Goal: Information Seeking & Learning: Learn about a topic

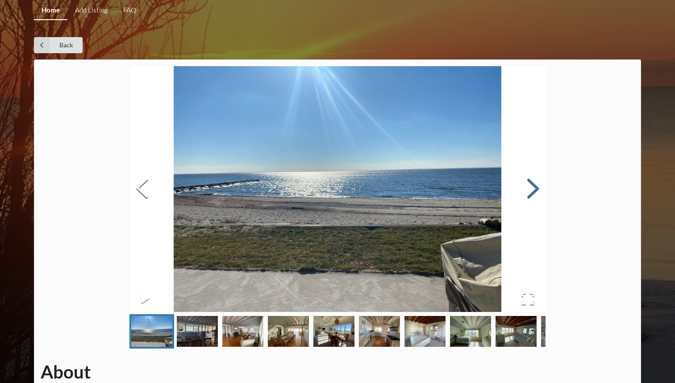
click at [537, 198] on button "Next Slide" at bounding box center [532, 189] width 25 height 81
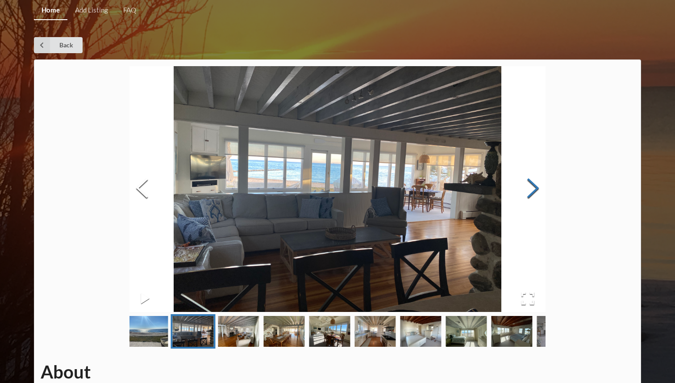
click at [537, 198] on button "Next Slide" at bounding box center [532, 189] width 25 height 81
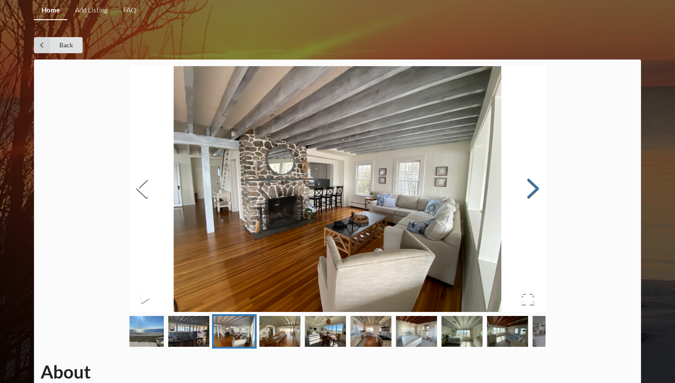
click at [537, 198] on button "Next Slide" at bounding box center [532, 189] width 25 height 81
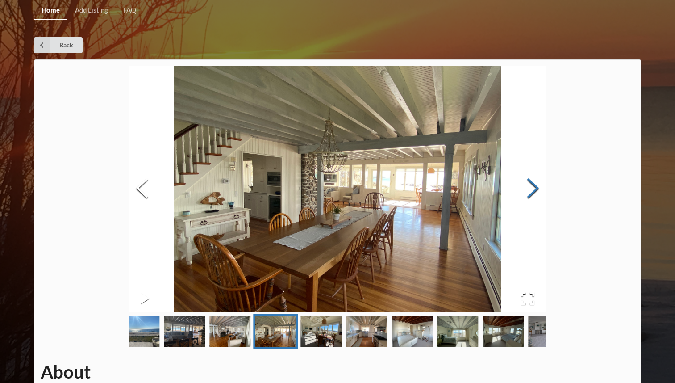
click at [537, 198] on button "Next Slide" at bounding box center [532, 189] width 25 height 81
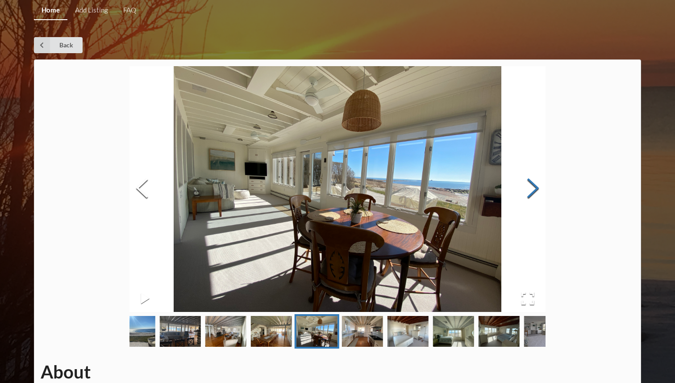
click at [537, 198] on button "Next Slide" at bounding box center [532, 189] width 25 height 81
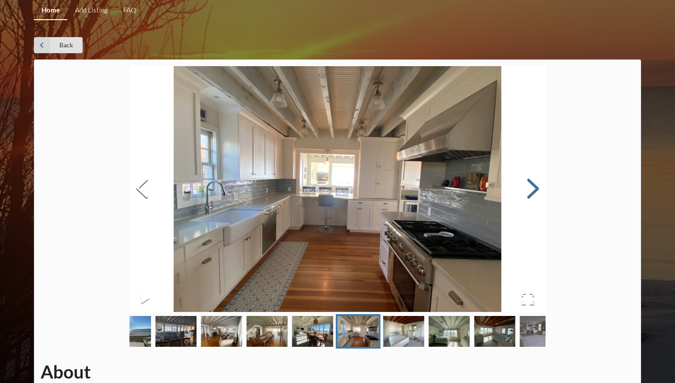
click at [537, 198] on button "Next Slide" at bounding box center [532, 189] width 25 height 81
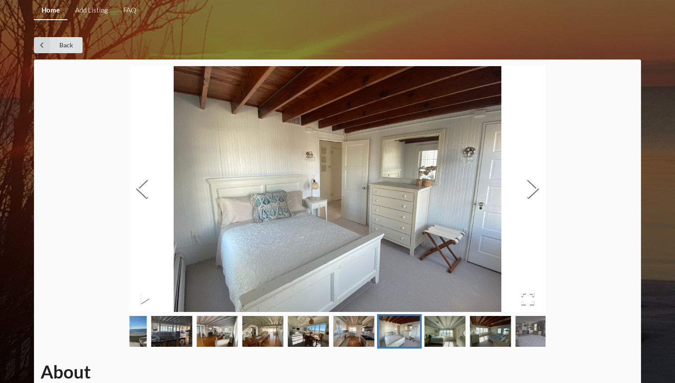
click at [161, 183] on img at bounding box center [337, 188] width 416 height 245
click at [150, 183] on button "Previous Slide" at bounding box center [141, 189] width 25 height 81
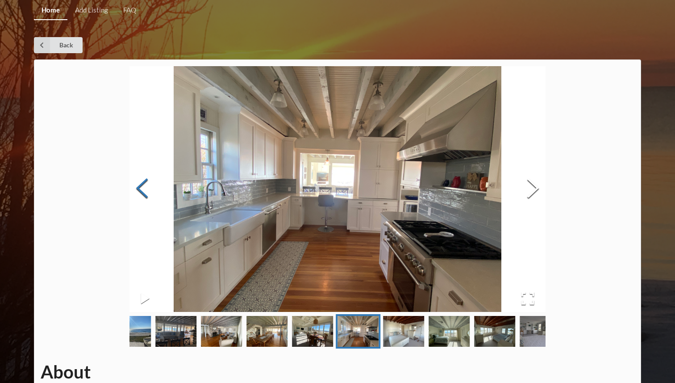
click at [150, 183] on button "Previous Slide" at bounding box center [141, 189] width 25 height 81
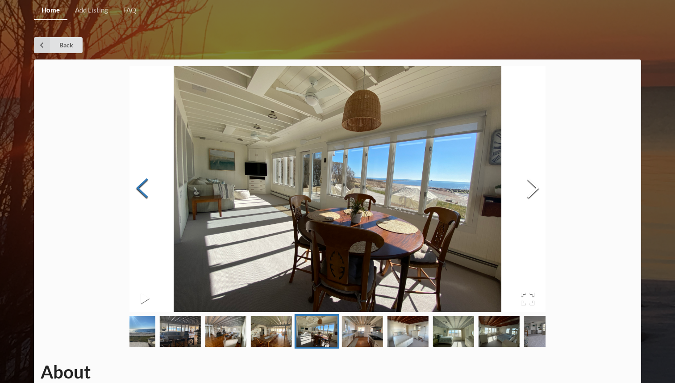
click at [150, 183] on button "Previous Slide" at bounding box center [141, 189] width 25 height 81
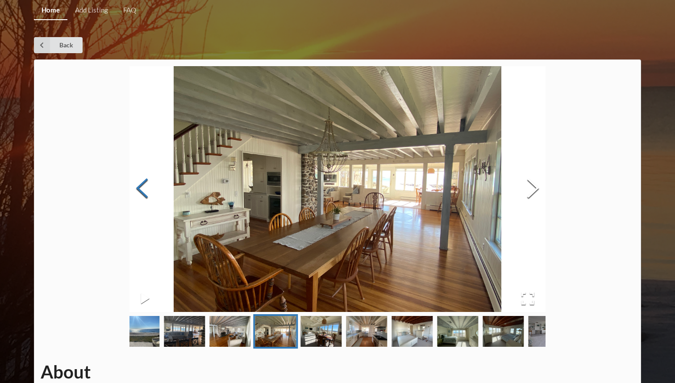
click at [150, 183] on button "Previous Slide" at bounding box center [141, 189] width 25 height 81
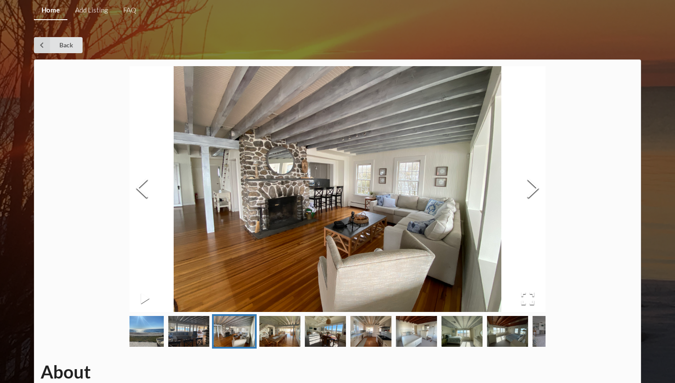
click at [558, 178] on div "About Address Nickname Contact Info. House Specs Years Available Rent (Monthly)…" at bounding box center [337, 301] width 607 height 485
click at [541, 185] on button "Next Slide" at bounding box center [532, 189] width 25 height 81
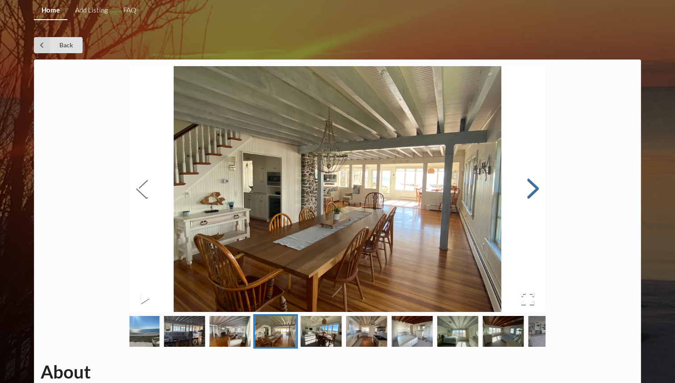
click at [541, 185] on button "Next Slide" at bounding box center [532, 189] width 25 height 81
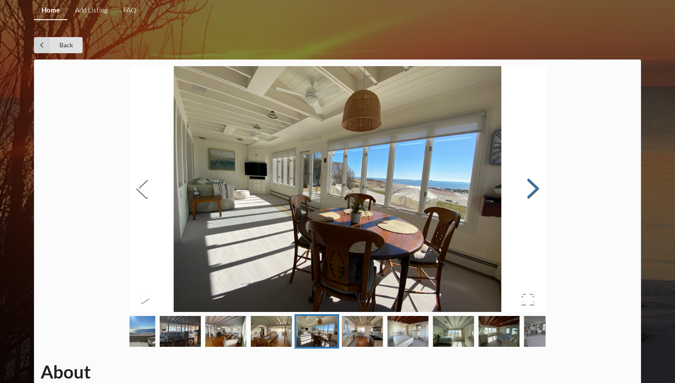
click at [541, 185] on button "Next Slide" at bounding box center [532, 189] width 25 height 81
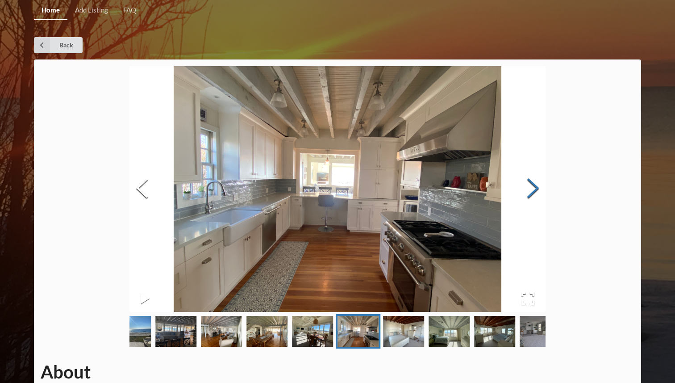
click at [541, 185] on button "Next Slide" at bounding box center [532, 189] width 25 height 81
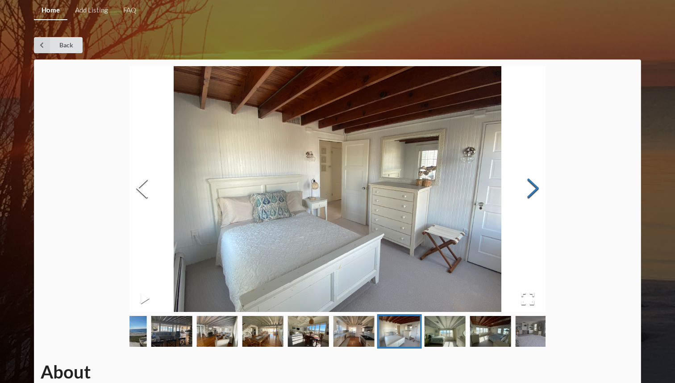
click at [541, 185] on button "Next Slide" at bounding box center [532, 189] width 25 height 81
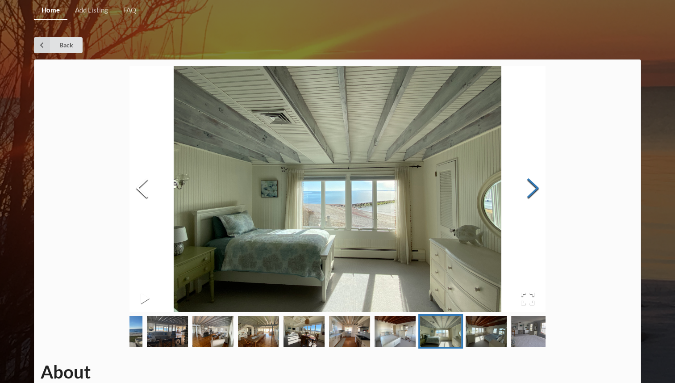
click at [541, 185] on button "Next Slide" at bounding box center [532, 189] width 25 height 81
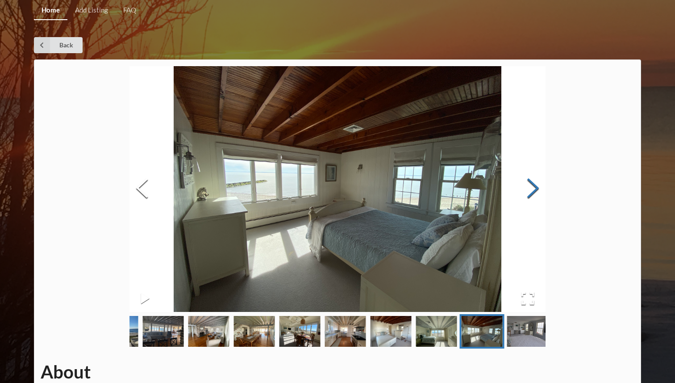
click at [541, 185] on button "Next Slide" at bounding box center [532, 189] width 25 height 81
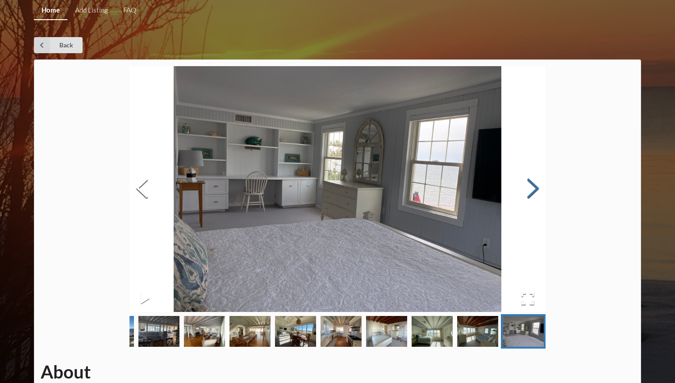
click at [541, 185] on button "Next Slide" at bounding box center [532, 189] width 25 height 81
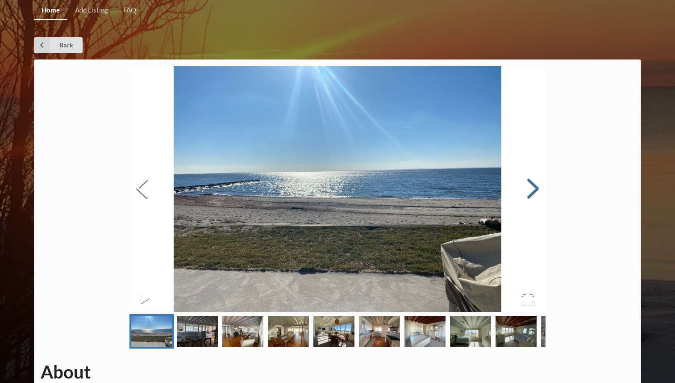
click at [541, 185] on button "Next Slide" at bounding box center [532, 189] width 25 height 81
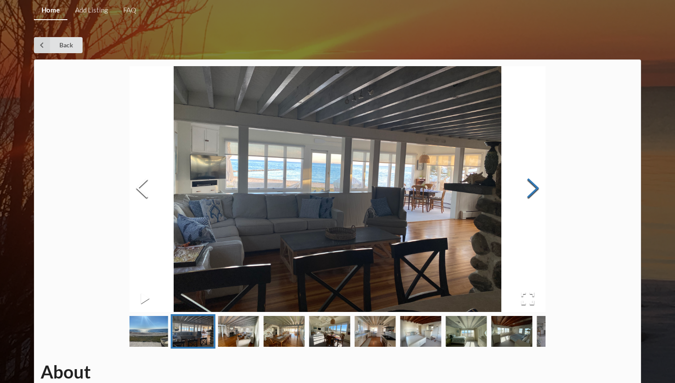
click at [541, 185] on button "Next Slide" at bounding box center [532, 189] width 25 height 81
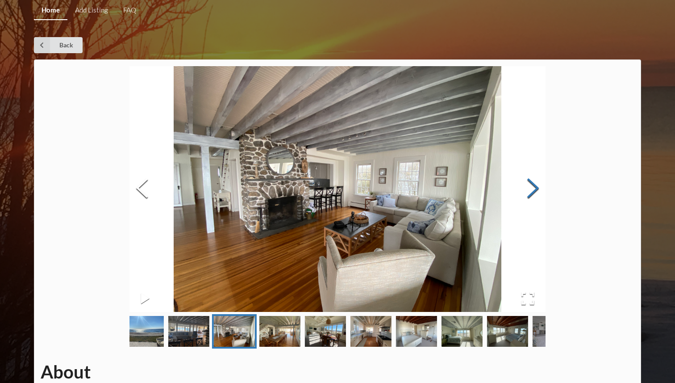
click at [541, 185] on button "Next Slide" at bounding box center [532, 189] width 25 height 81
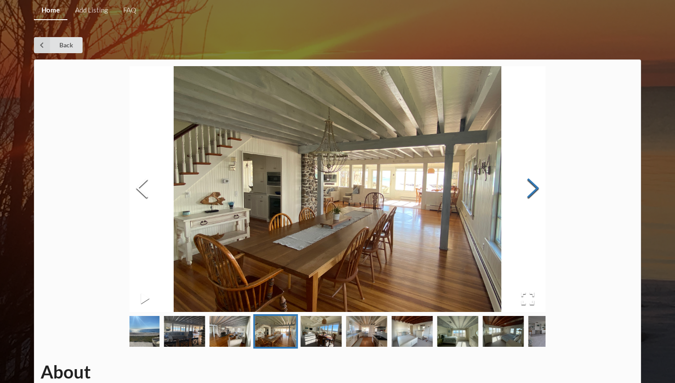
click at [541, 185] on button "Next Slide" at bounding box center [532, 189] width 25 height 81
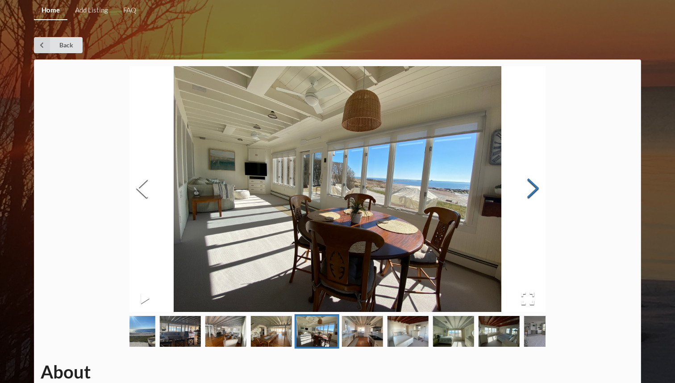
click at [541, 185] on button "Next Slide" at bounding box center [532, 189] width 25 height 81
click at [535, 189] on button "Next Slide" at bounding box center [532, 189] width 25 height 81
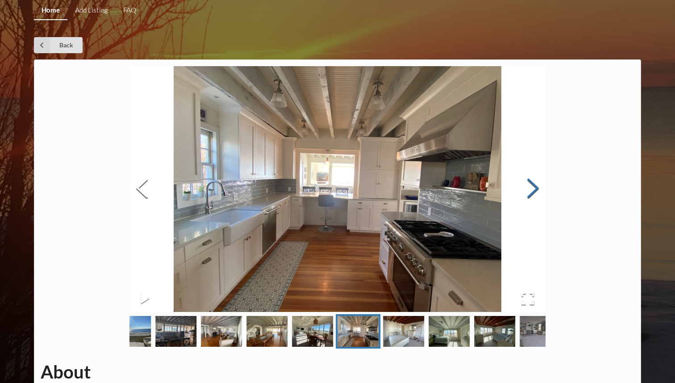
click at [535, 189] on button "Next Slide" at bounding box center [532, 189] width 25 height 81
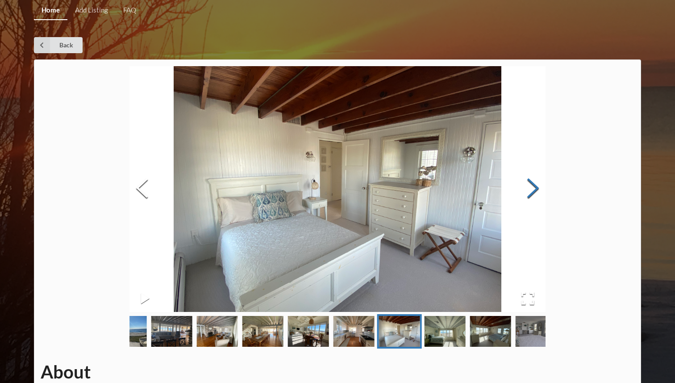
click at [535, 189] on button "Next Slide" at bounding box center [532, 189] width 25 height 81
click at [152, 183] on button "Previous Slide" at bounding box center [141, 189] width 25 height 81
